Goal: Task Accomplishment & Management: Complete application form

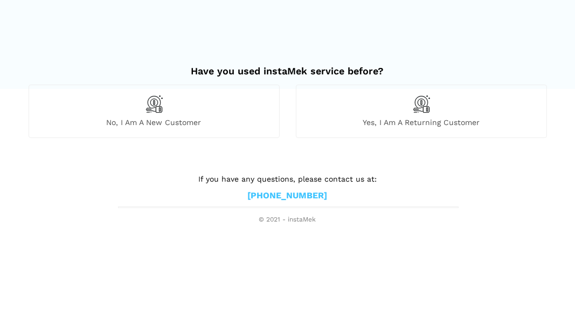
click at [201, 121] on span "No, I am a new customer" at bounding box center [154, 122] width 250 height 10
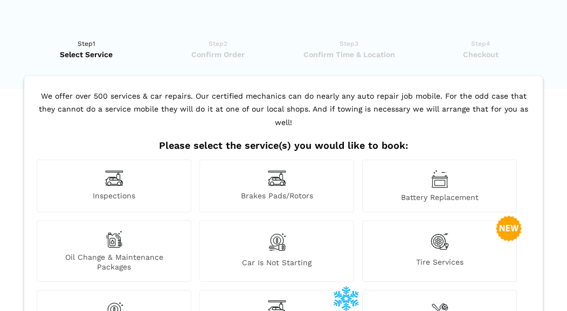
click at [429, 168] on div "Battery Replacement" at bounding box center [439, 186] width 155 height 53
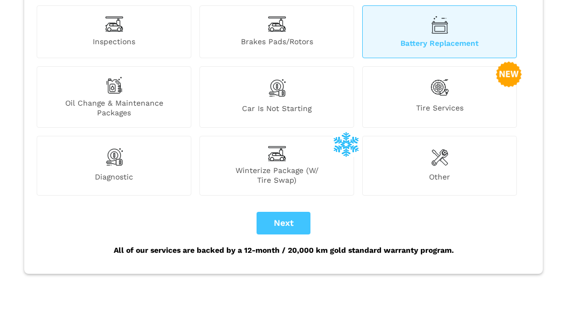
scroll to position [162, 0]
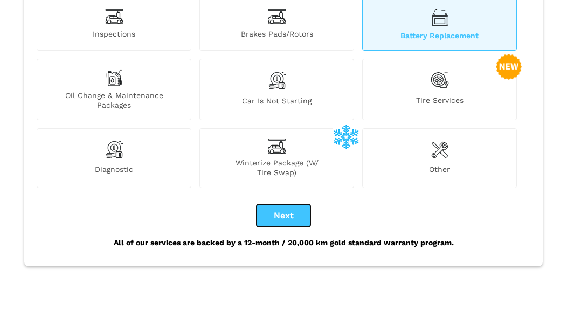
click at [285, 204] on button "Next" at bounding box center [284, 215] width 54 height 23
checkbox input "true"
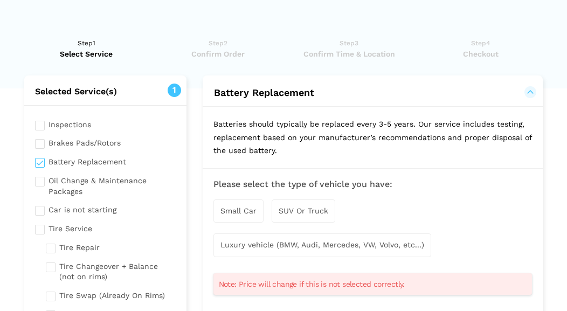
scroll to position [0, 0]
click at [283, 213] on span "SUV Or Truck" at bounding box center [304, 211] width 50 height 9
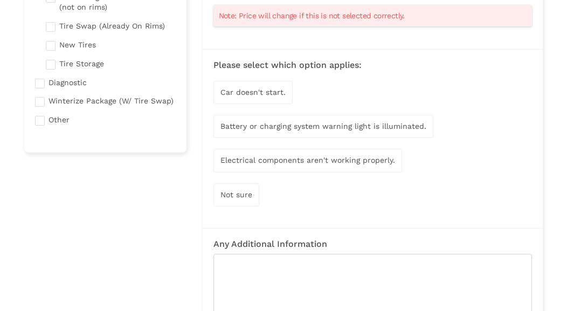
scroll to position [274, 0]
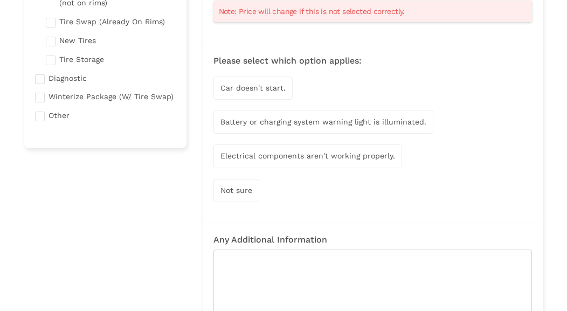
click at [263, 84] on span "Car doesn't start." at bounding box center [252, 88] width 65 height 9
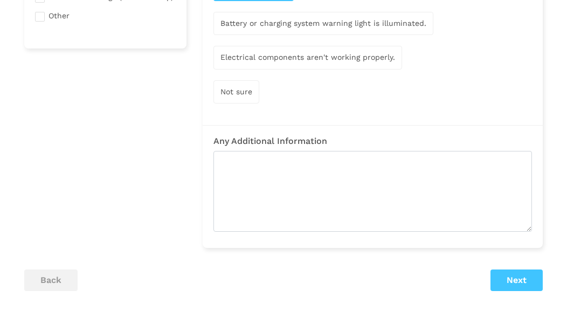
scroll to position [477, 0]
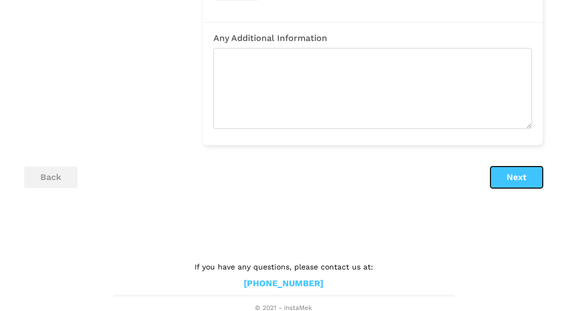
click at [511, 177] on button "Next" at bounding box center [516, 178] width 52 height 22
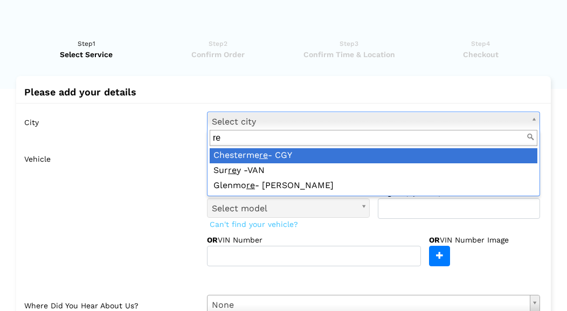
scroll to position [0, 0]
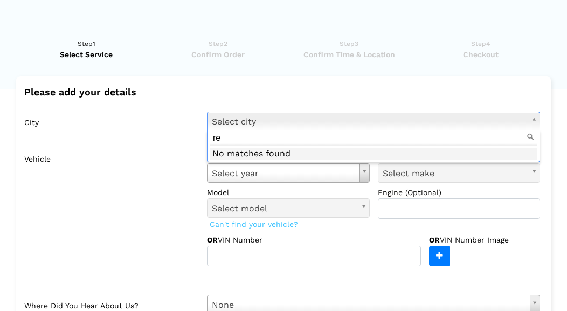
type input "r"
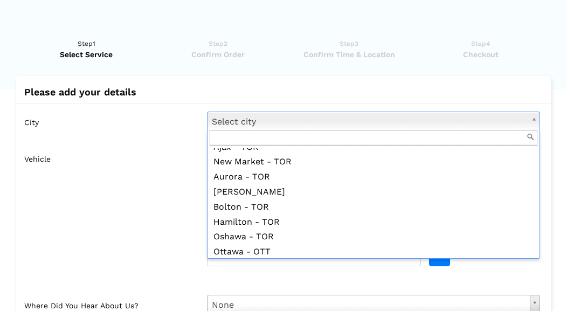
scroll to position [971, 0]
